Goal: Task Accomplishment & Management: Manage account settings

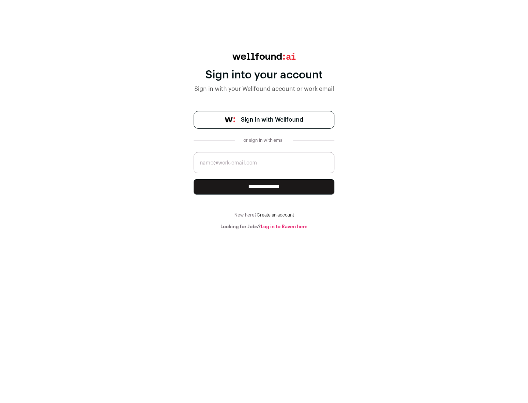
click at [272, 120] on span "Sign in with Wellfound" at bounding box center [272, 119] width 62 height 9
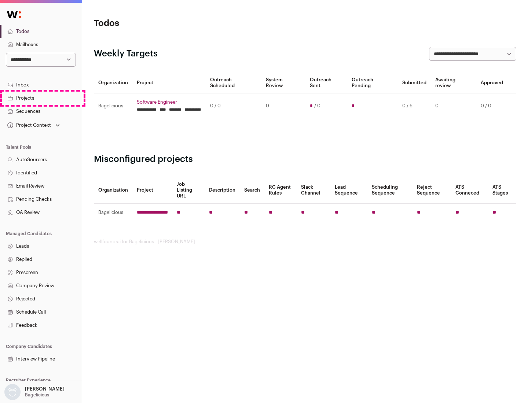
click at [41, 98] on link "Projects" at bounding box center [41, 98] width 82 height 13
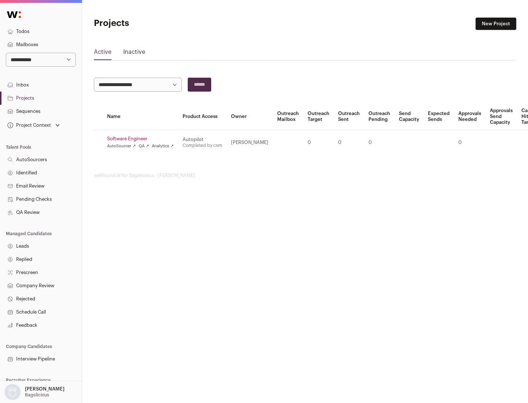
click at [143, 139] on link "Software Engineer" at bounding box center [140, 139] width 67 height 6
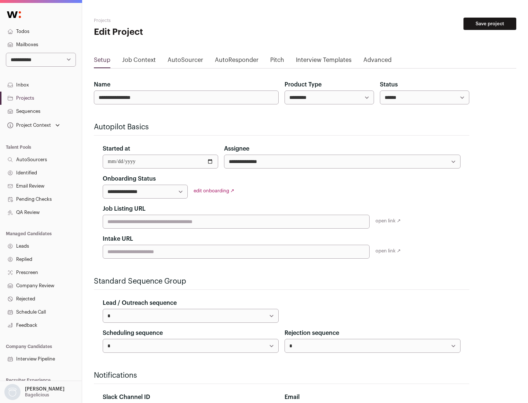
click at [490, 24] on button "Save project" at bounding box center [489, 24] width 53 height 12
